Goal: Transaction & Acquisition: Register for event/course

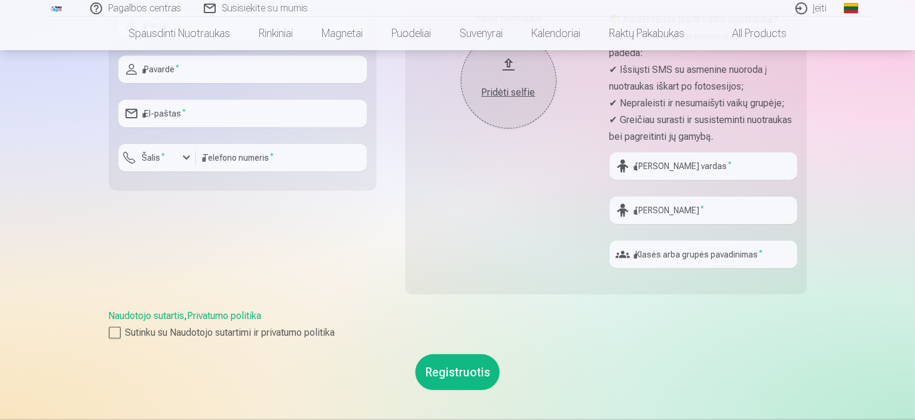
scroll to position [317, 0]
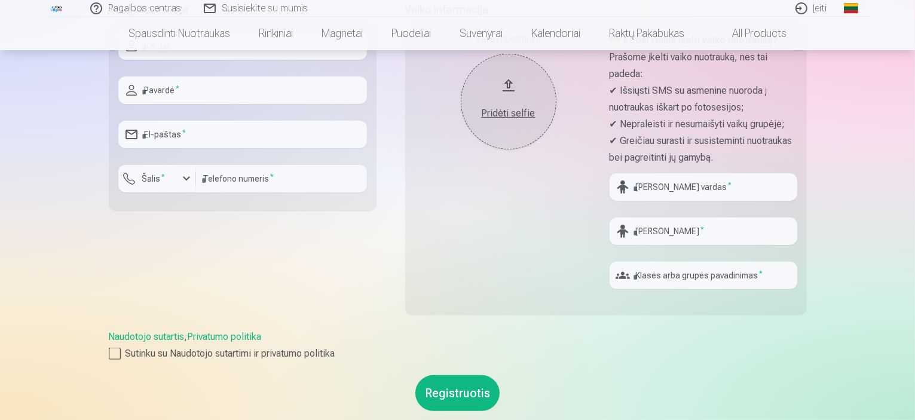
drag, startPoint x: 915, startPoint y: 82, endPoint x: 910, endPoint y: 55, distance: 27.9
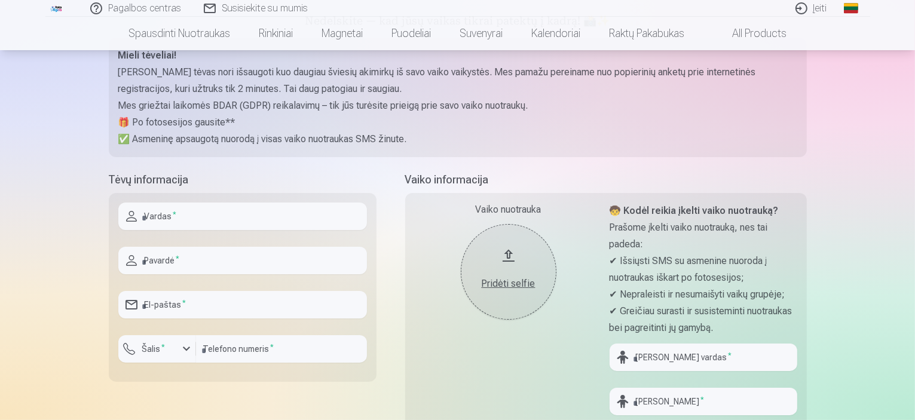
scroll to position [167, 0]
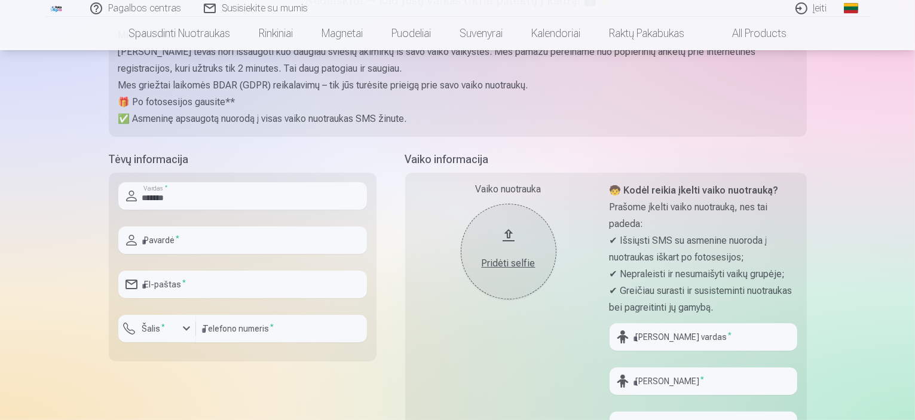
type input "*******"
click at [339, 246] on input "text" at bounding box center [242, 239] width 248 height 27
type input "********"
click at [321, 293] on input "email" at bounding box center [242, 284] width 248 height 27
type input "**********"
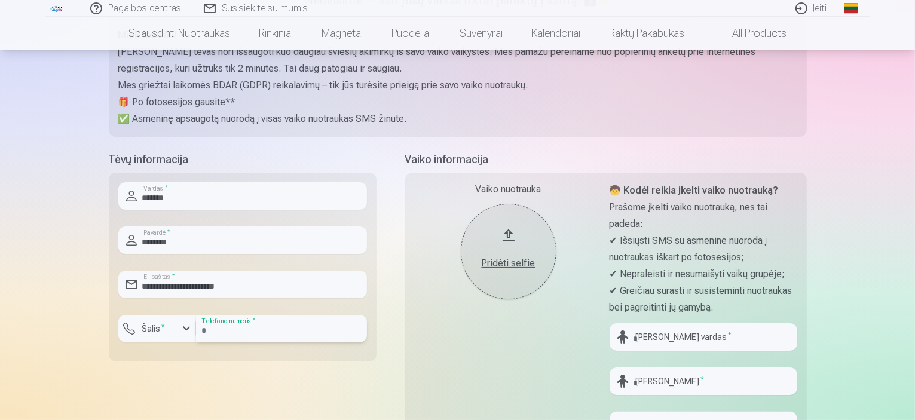
click at [282, 333] on input "number" at bounding box center [281, 328] width 171 height 27
click at [184, 329] on div "button" at bounding box center [186, 328] width 14 height 14
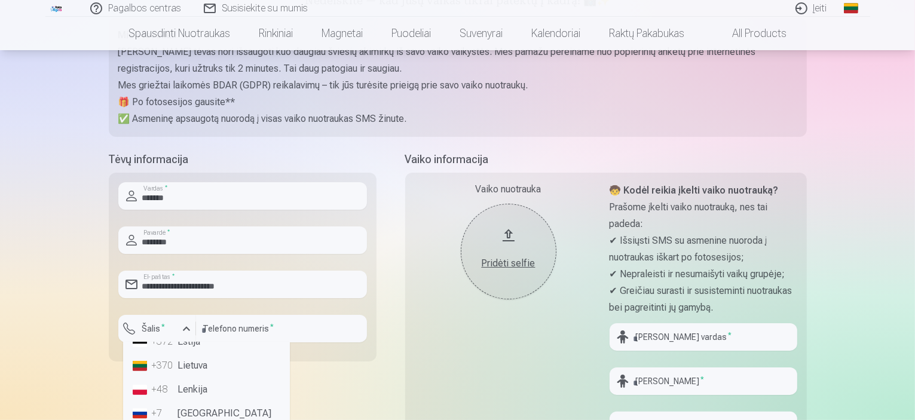
scroll to position [85, 0]
click at [207, 369] on li "+370 Lietuva" at bounding box center [206, 373] width 157 height 24
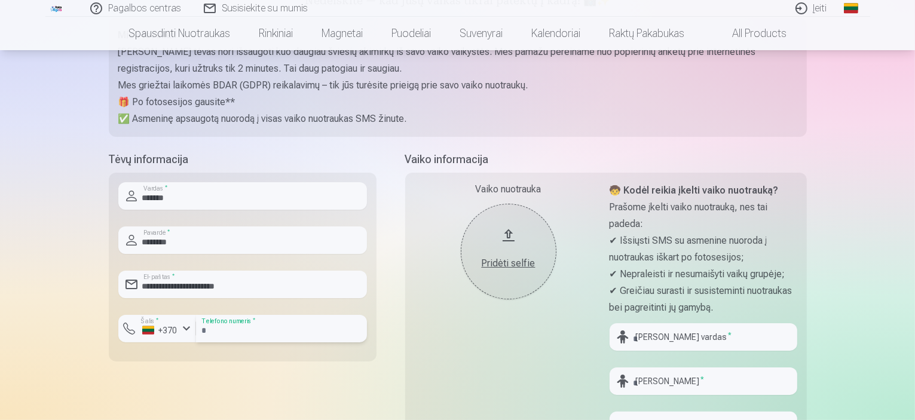
click at [253, 327] on input "number" at bounding box center [281, 328] width 171 height 27
type input "********"
click at [686, 338] on input "text" at bounding box center [703, 336] width 188 height 27
type input "********"
click at [681, 381] on input "text" at bounding box center [703, 380] width 188 height 27
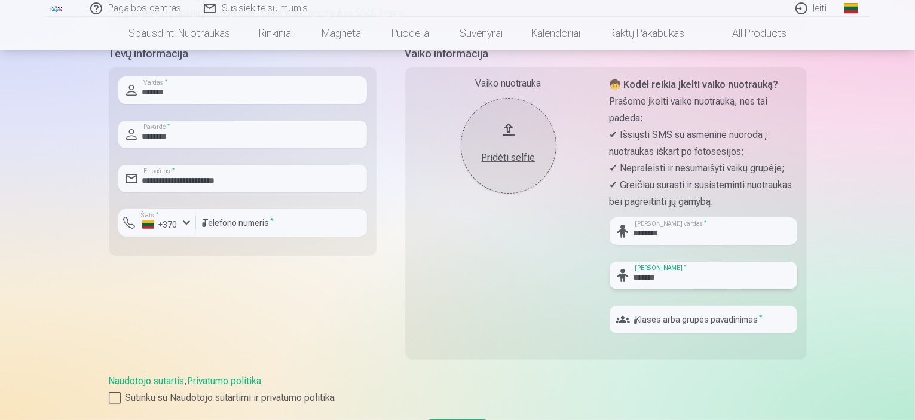
scroll to position [277, 0]
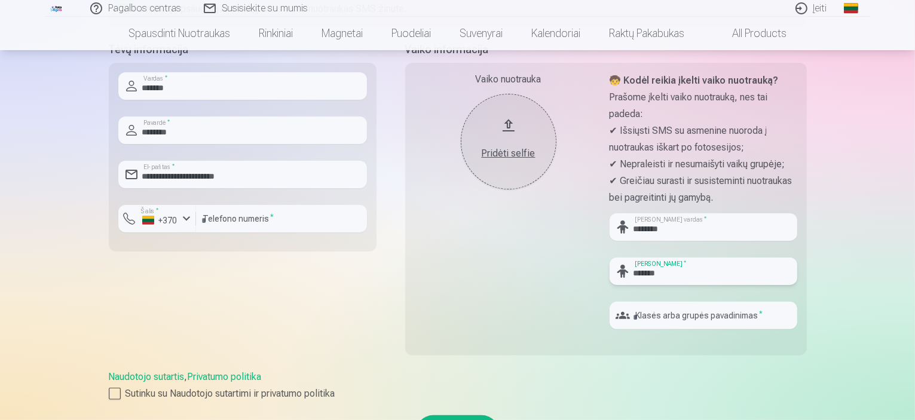
type input "*******"
click at [725, 312] on input "text" at bounding box center [703, 315] width 188 height 27
type input "*******"
click at [836, 352] on div "Pagalbos centras Susisiekite su mumis Įeiti Global Lithuanian (lt) English (en)…" at bounding box center [457, 265] width 915 height 1085
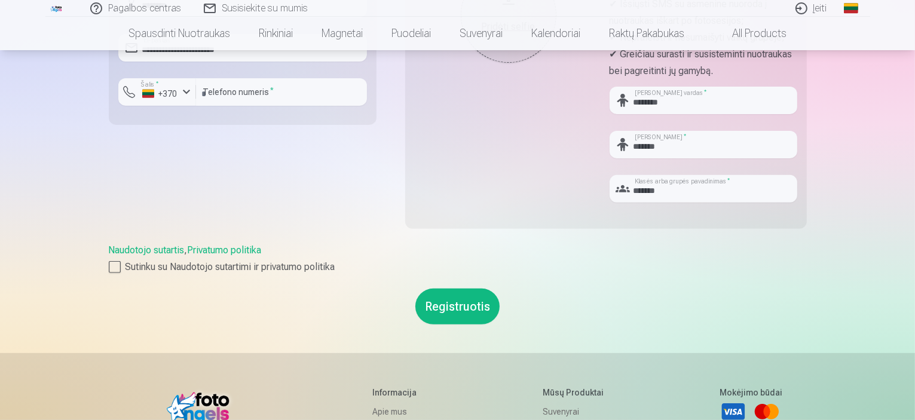
scroll to position [406, 0]
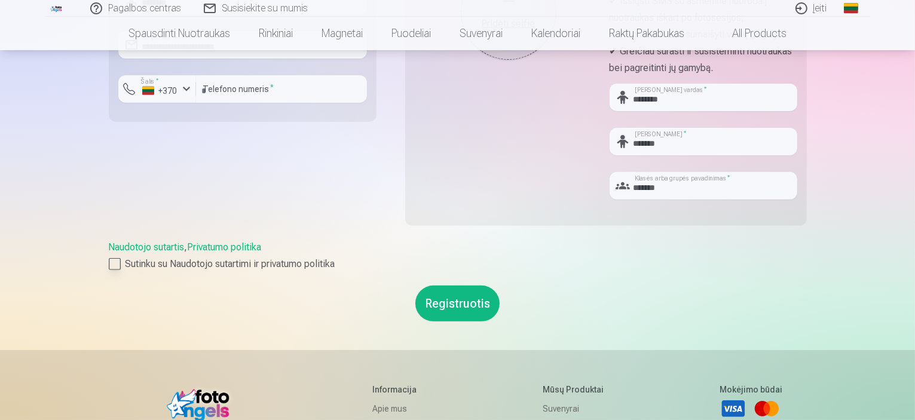
click at [116, 262] on div at bounding box center [115, 264] width 12 height 12
click at [467, 300] on button "Registruotis" at bounding box center [457, 304] width 84 height 36
click at [461, 307] on button "Registruotis" at bounding box center [457, 304] width 84 height 36
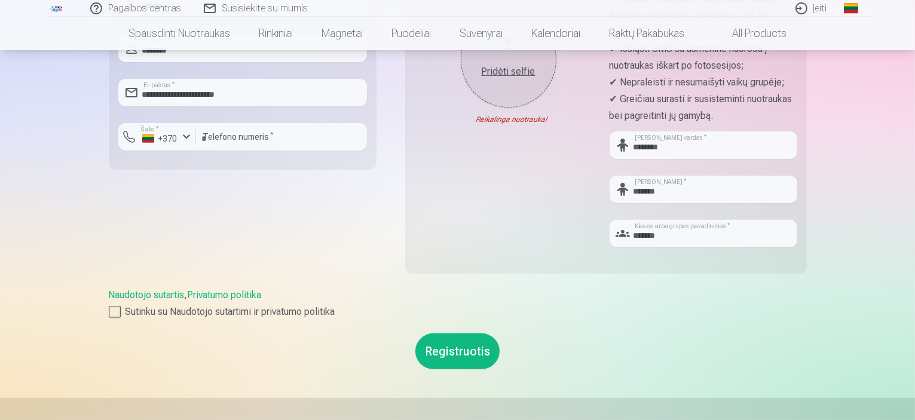
scroll to position [363, 0]
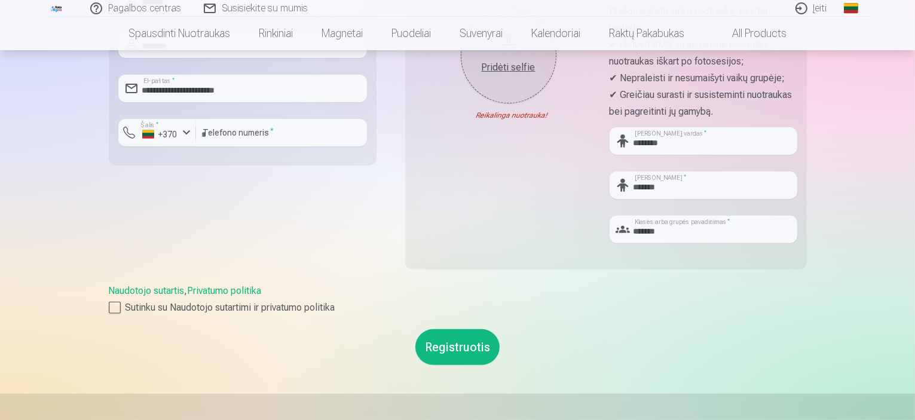
click at [457, 351] on button "Registruotis" at bounding box center [457, 347] width 84 height 36
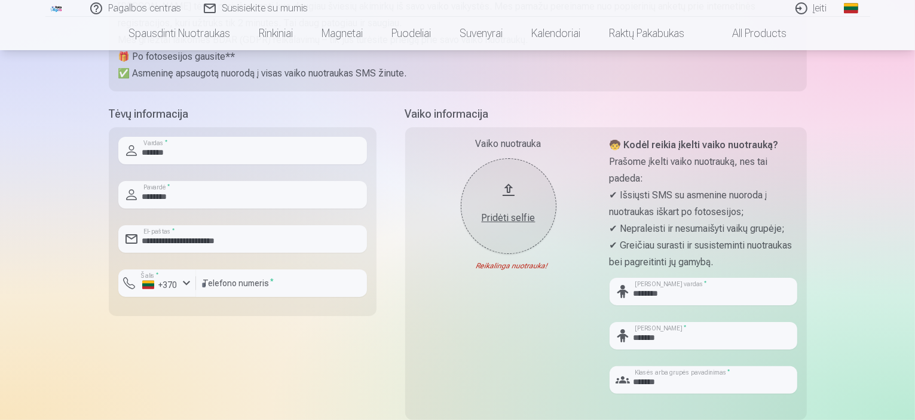
scroll to position [210, 0]
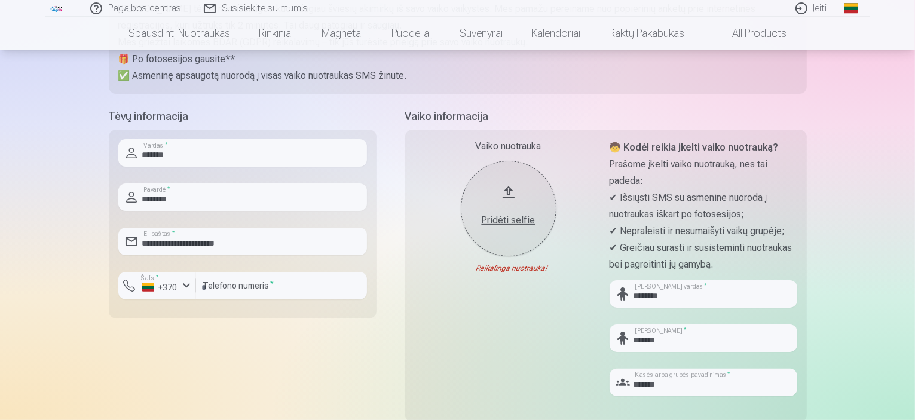
click at [501, 226] on div "Pridėti selfie" at bounding box center [508, 220] width 72 height 14
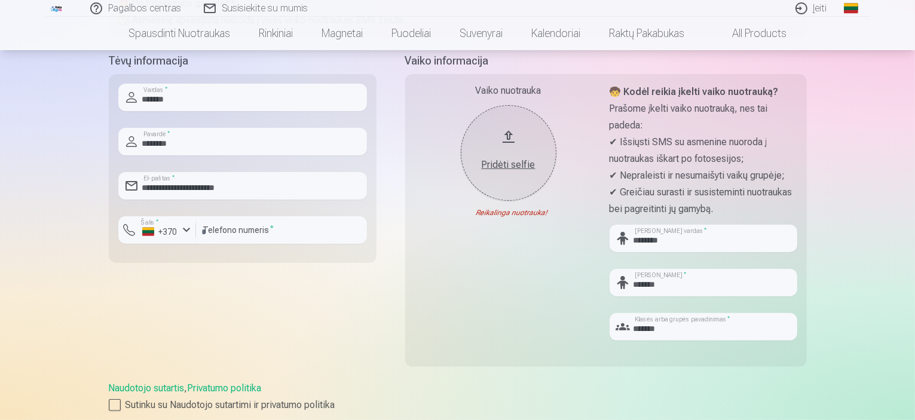
scroll to position [216, 0]
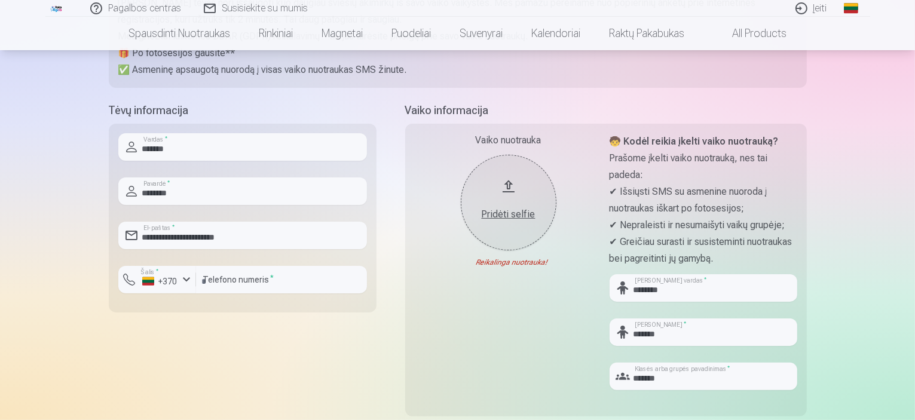
click at [520, 214] on div "Pridėti selfie" at bounding box center [508, 214] width 72 height 14
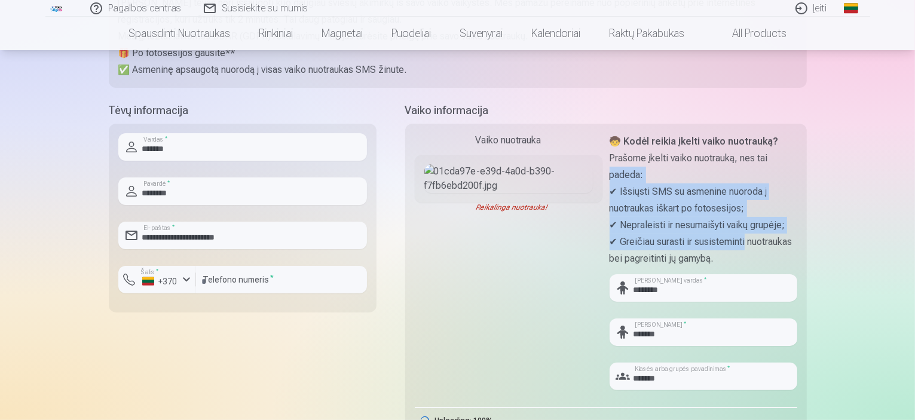
drag, startPoint x: 914, startPoint y: 164, endPoint x: 917, endPoint y: 247, distance: 83.7
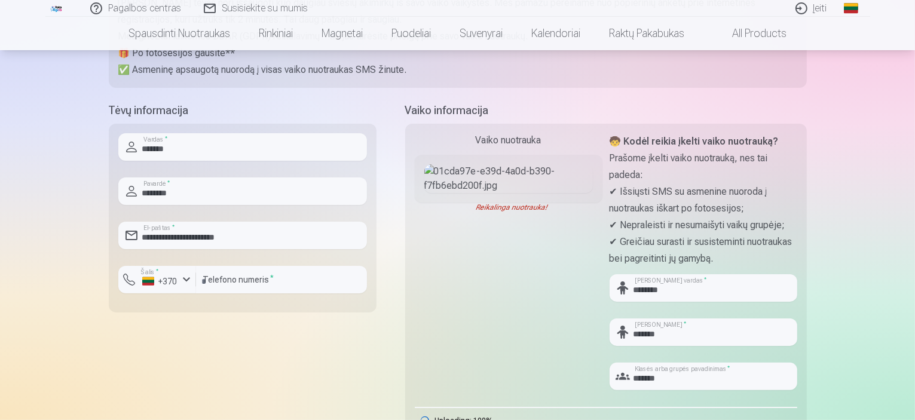
click at [861, 252] on div "Pagalbos centras Susisiekite su mumis Įeiti Global Lithuanian (lt) English (en)…" at bounding box center [457, 340] width 915 height 1112
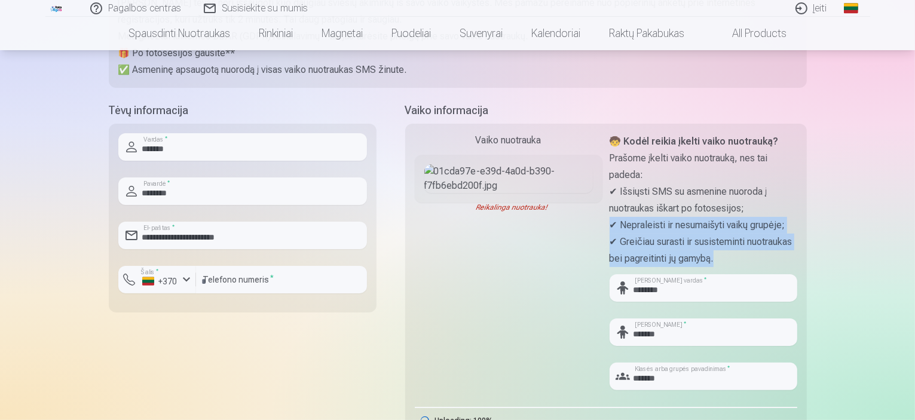
drag, startPoint x: 914, startPoint y: 214, endPoint x: 917, endPoint y: 251, distance: 37.8
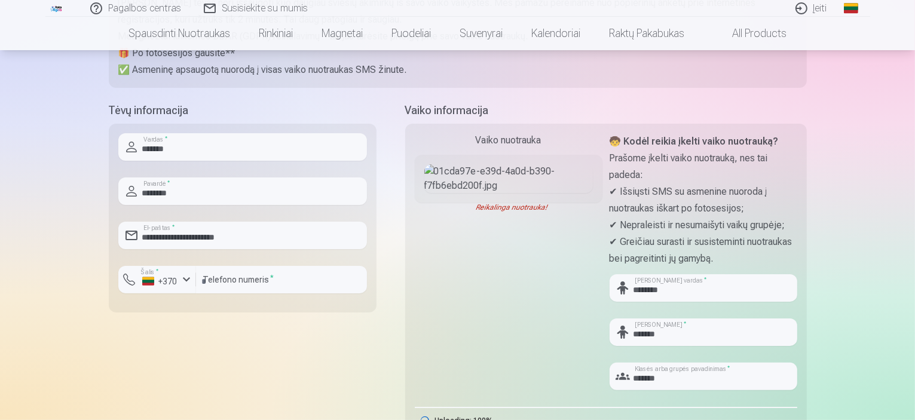
click at [844, 284] on div "Pagalbos centras Susisiekite su mumis Įeiti Global Lithuanian (lt) English (en)…" at bounding box center [457, 340] width 915 height 1112
click at [313, 378] on div "**********" at bounding box center [243, 280] width 268 height 356
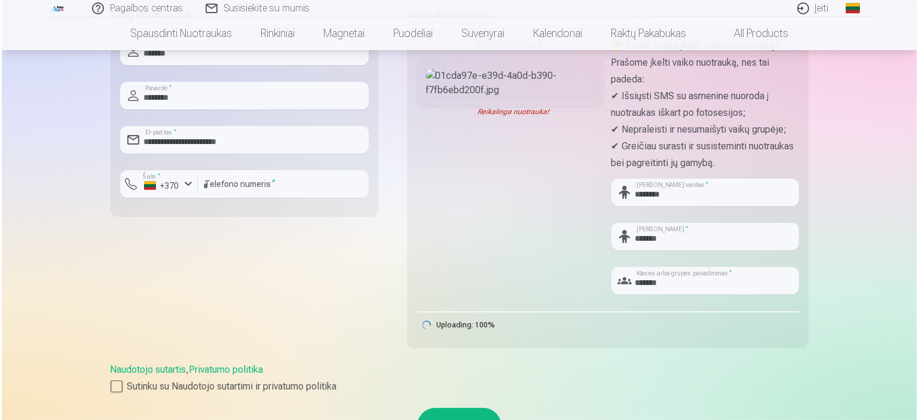
scroll to position [335, 0]
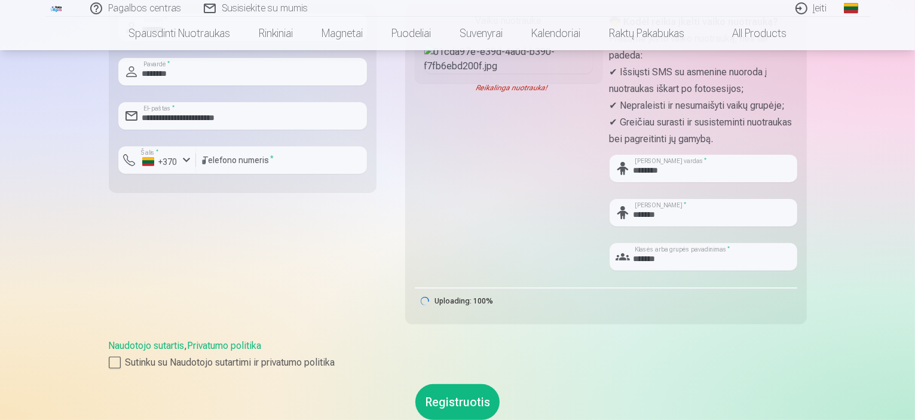
click at [462, 401] on button "Registruotis" at bounding box center [457, 402] width 84 height 36
click at [80, 209] on div "Pagalbos centras Susisiekite su mumis Įeiti Global Lithuanian (lt) English (en)…" at bounding box center [457, 221] width 915 height 1112
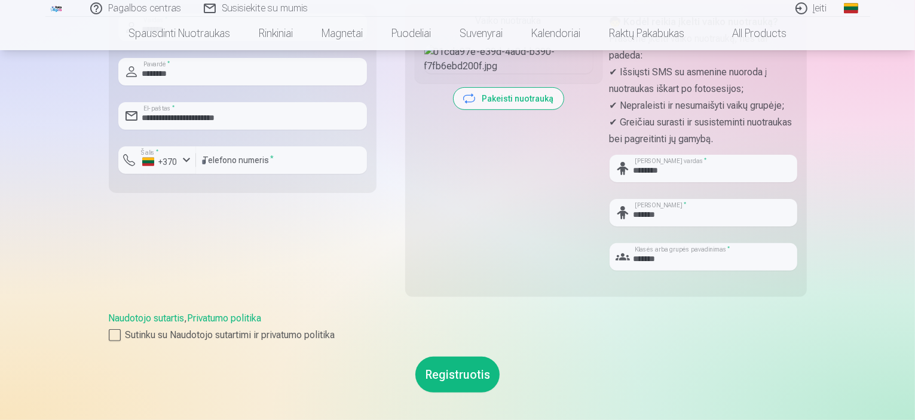
click at [445, 378] on button "Registruotis" at bounding box center [457, 375] width 84 height 36
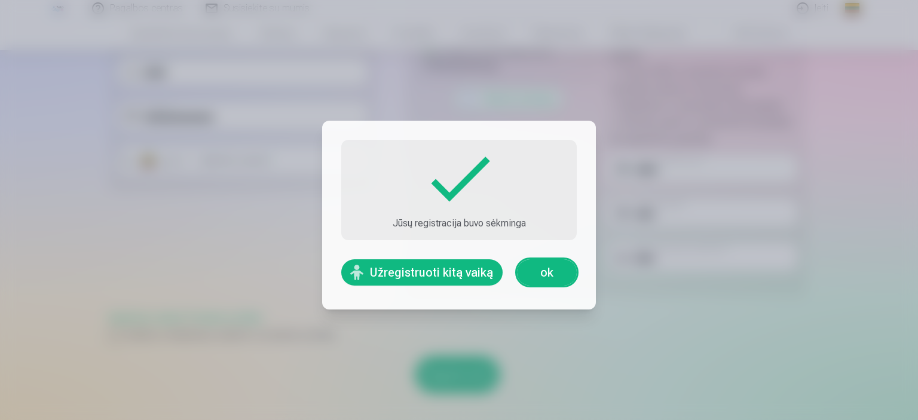
click at [545, 272] on link "ok" at bounding box center [547, 272] width 60 height 26
